Goal: Book appointment/travel/reservation

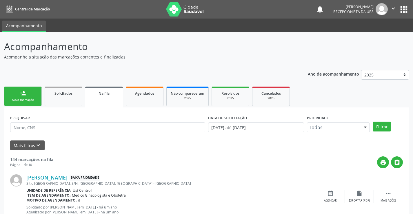
click at [23, 86] on ul "person_add Nova marcação Solicitados Na fila Agendados Não compareceram 2025 Re…" at bounding box center [206, 96] width 405 height 22
click at [34, 94] on link "person_add Nova marcação" at bounding box center [23, 96] width 38 height 19
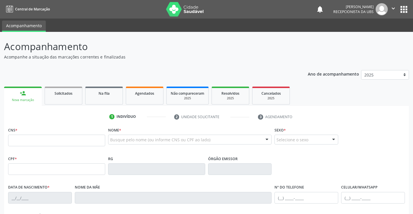
click at [33, 94] on link "person_add Nova marcação" at bounding box center [23, 96] width 38 height 19
click at [26, 140] on input "text" at bounding box center [56, 141] width 97 height 12
type input "898 0023 8561 6574"
type input "[DATE]"
type input "[PERSON_NAME]"
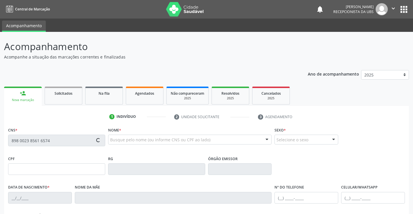
type input "[PHONE_NUMBER]"
type input "202"
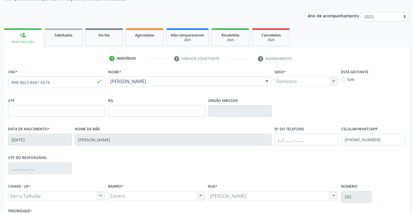
scroll to position [100, 0]
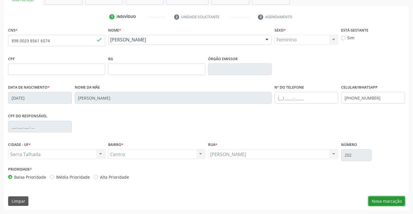
click at [384, 202] on button "Nova marcação" at bounding box center [387, 202] width 37 height 10
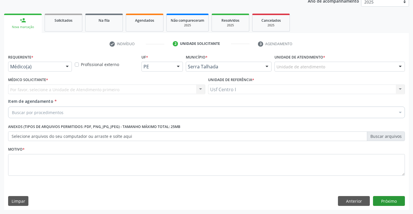
scroll to position [73, 0]
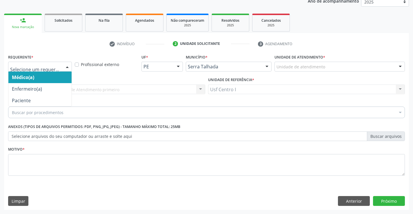
click at [67, 67] on div at bounding box center [67, 67] width 9 height 10
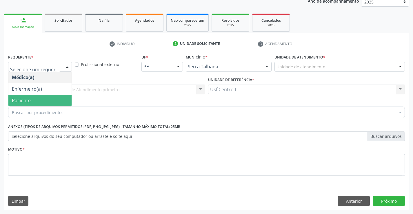
drag, startPoint x: 53, startPoint y: 100, endPoint x: 55, endPoint y: 95, distance: 5.2
click at [53, 100] on span "Paciente" at bounding box center [39, 101] width 63 height 12
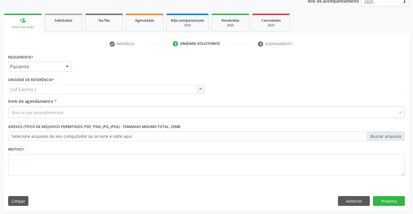
drag, startPoint x: 27, startPoint y: 113, endPoint x: 36, endPoint y: 96, distance: 18.5
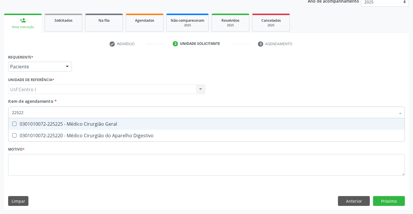
type input "225225"
click at [16, 124] on Geral at bounding box center [14, 124] width 4 height 4
click at [12, 124] on Geral "checkbox" at bounding box center [10, 124] width 4 height 4
checkbox Geral "true"
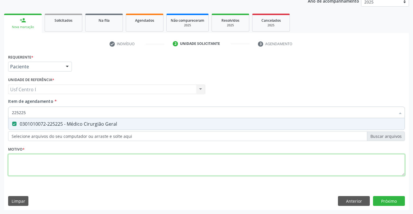
click at [16, 157] on div "Requerente * Paciente Médico(a) Enfermeiro(a) Paciente Nenhum resultado encontr…" at bounding box center [206, 118] width 397 height 131
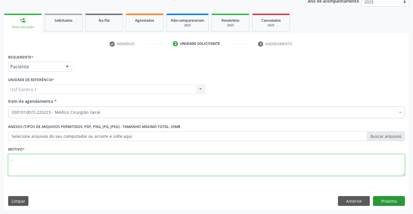
type textarea ","
drag, startPoint x: 396, startPoint y: 199, endPoint x: 393, endPoint y: 193, distance: 7.0
click at [394, 195] on div "Requerente * Paciente Médico(a) Enfermeiro(a) Paciente Nenhum resultado encontr…" at bounding box center [206, 131] width 405 height 157
click at [383, 200] on button "Próximo" at bounding box center [389, 201] width 32 height 10
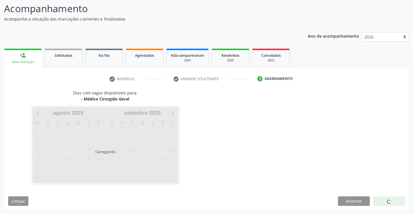
scroll to position [38, 0]
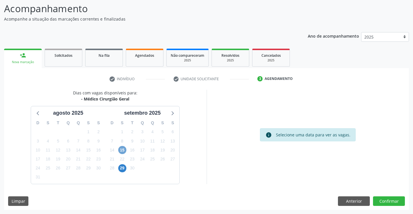
click at [123, 150] on span "15" at bounding box center [122, 150] width 8 height 8
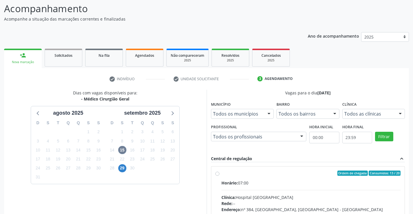
drag, startPoint x: 218, startPoint y: 174, endPoint x: 215, endPoint y: 171, distance: 4.5
click at [222, 173] on label "Ordem de chegada Consumidos: 13 / 20 Horário: 07:00 Clínica: Hospital [GEOGRAPH…" at bounding box center [312, 215] width 180 height 89
click at [218, 173] on input "Ordem de chegada Consumidos: 13 / 20 Horário: 07:00 Clínica: Hospital [GEOGRAPH…" at bounding box center [217, 173] width 4 height 5
radio input "true"
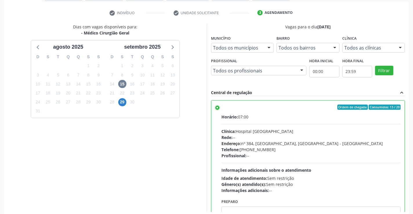
scroll to position [132, 0]
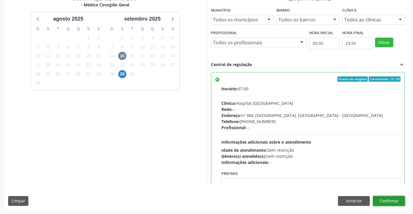
click at [394, 202] on button "Confirmar" at bounding box center [389, 201] width 32 height 10
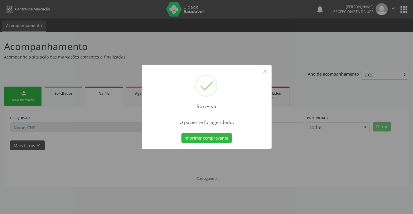
scroll to position [0, 0]
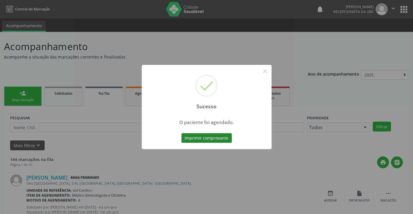
click at [211, 139] on button "Imprimir comprovante" at bounding box center [207, 138] width 50 height 10
